Goal: Task Accomplishment & Management: Use online tool/utility

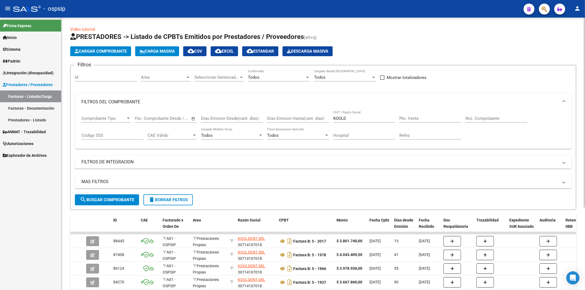
scroll to position [61, 0]
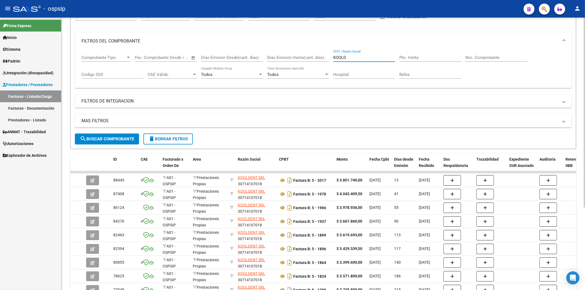
click at [370, 56] on input "KOOLD" at bounding box center [364, 57] width 62 height 5
type input "K"
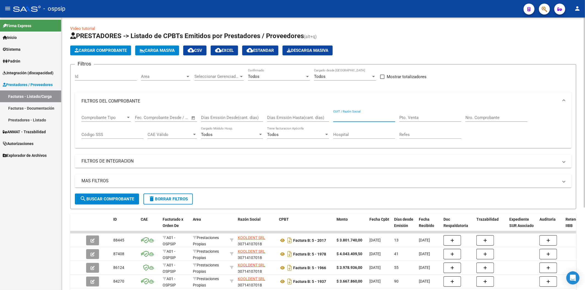
scroll to position [0, 0]
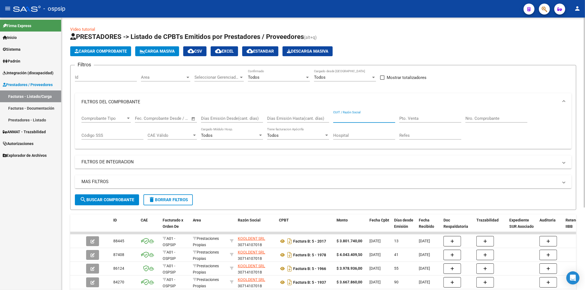
click at [479, 119] on input "Nro. Comprobante" at bounding box center [497, 118] width 62 height 5
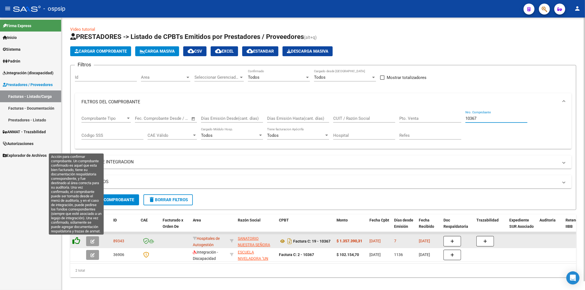
click at [76, 243] on icon at bounding box center [76, 241] width 8 height 8
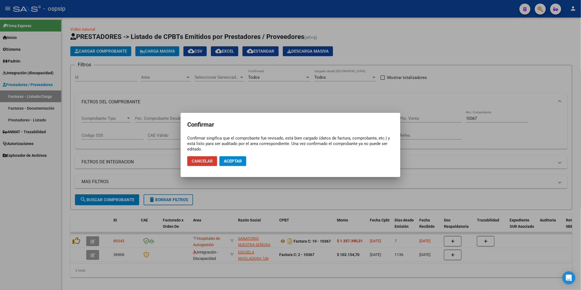
click at [235, 160] on span "Aceptar" at bounding box center [233, 161] width 18 height 5
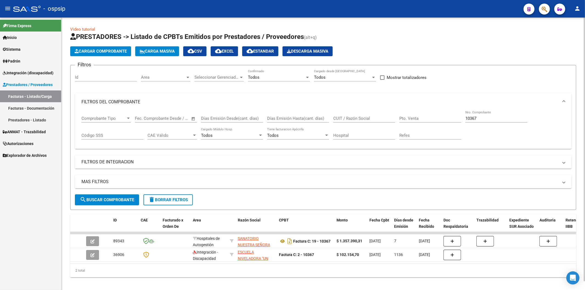
click at [504, 119] on input "10367" at bounding box center [497, 118] width 62 height 5
type input "1"
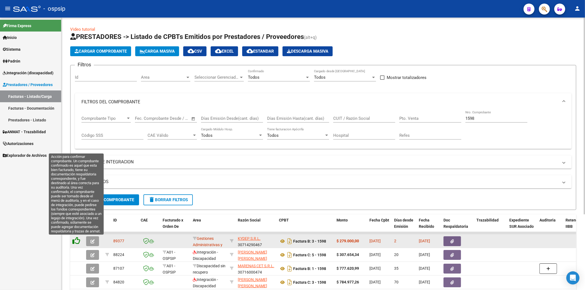
click at [76, 242] on icon at bounding box center [76, 241] width 8 height 8
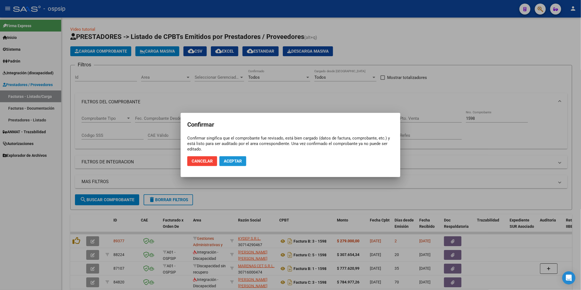
click at [242, 161] on span "Aceptar" at bounding box center [233, 161] width 18 height 5
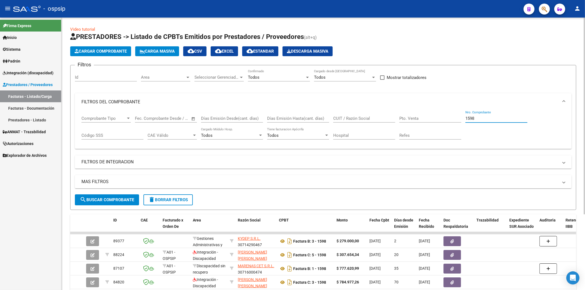
click at [483, 117] on input "1598" at bounding box center [497, 118] width 62 height 5
type input "1"
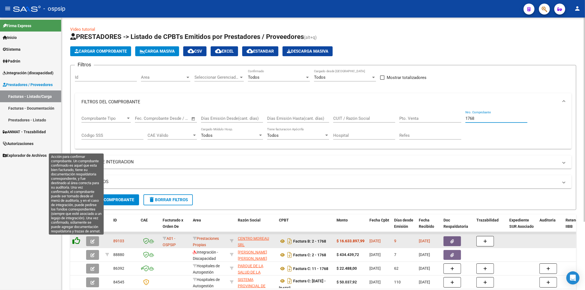
click at [78, 242] on icon at bounding box center [76, 241] width 8 height 8
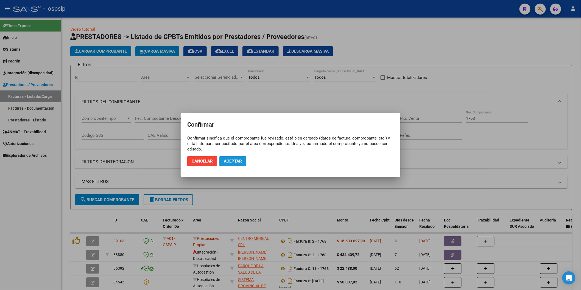
click at [231, 160] on span "Aceptar" at bounding box center [233, 161] width 18 height 5
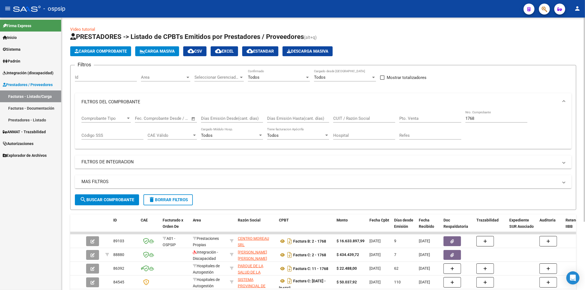
click at [500, 116] on input "1768" at bounding box center [497, 118] width 62 height 5
type input "1"
click at [493, 121] on input "Nro. Comprobante" at bounding box center [497, 118] width 62 height 5
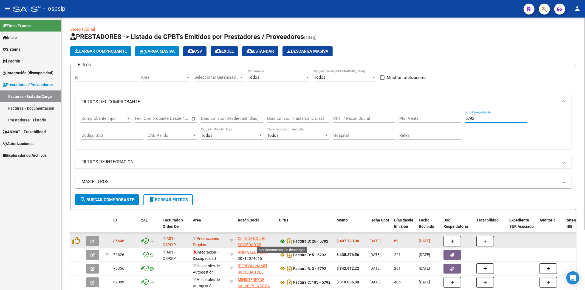
type input "5792"
click at [283, 242] on icon at bounding box center [282, 241] width 7 height 7
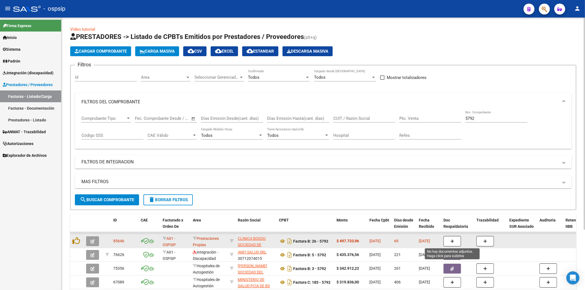
click at [452, 240] on icon "button" at bounding box center [453, 242] width 4 height 4
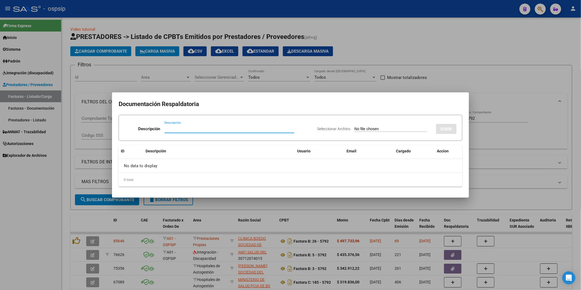
click at [211, 129] on input "Descripción" at bounding box center [229, 128] width 130 height 5
type input "DETALLE"
click at [379, 127] on input "Seleccionar Archivo" at bounding box center [390, 129] width 73 height 5
type input "C:\fakepath\250910093648.pdf"
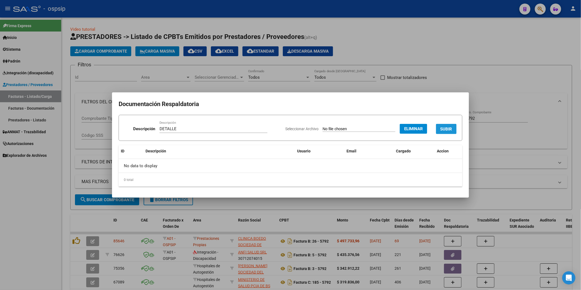
click at [452, 129] on span "SUBIR" at bounding box center [446, 129] width 12 height 5
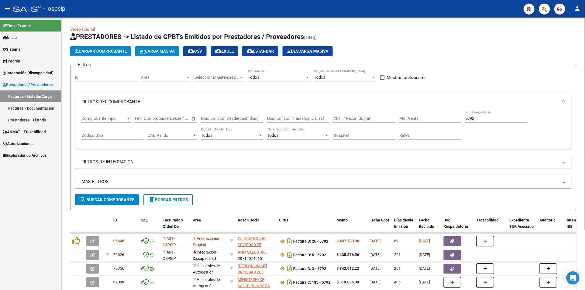
click at [503, 118] on input "5792" at bounding box center [497, 118] width 62 height 5
type input "5"
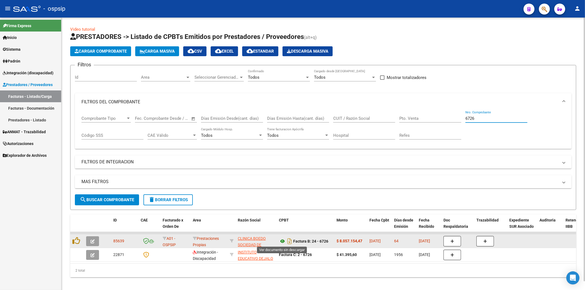
type input "6726"
click at [283, 240] on icon at bounding box center [282, 241] width 7 height 7
